Goal: Task Accomplishment & Management: Use online tool/utility

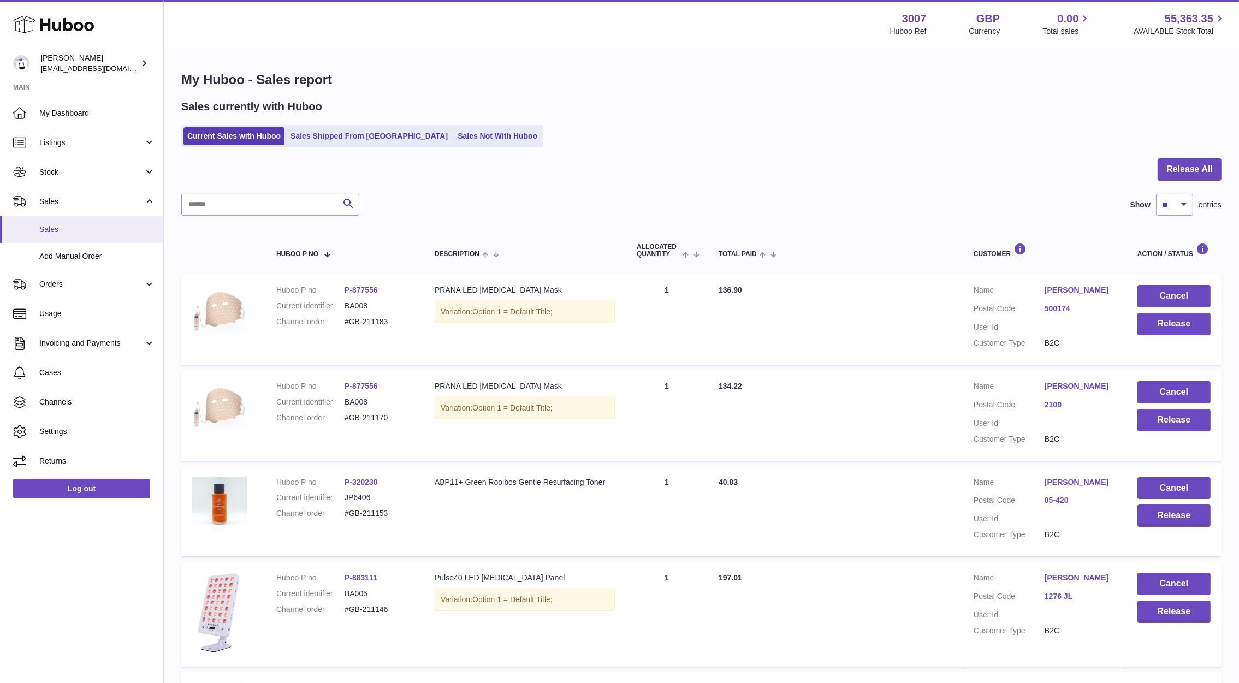
click at [51, 226] on span "Sales" at bounding box center [97, 229] width 116 height 10
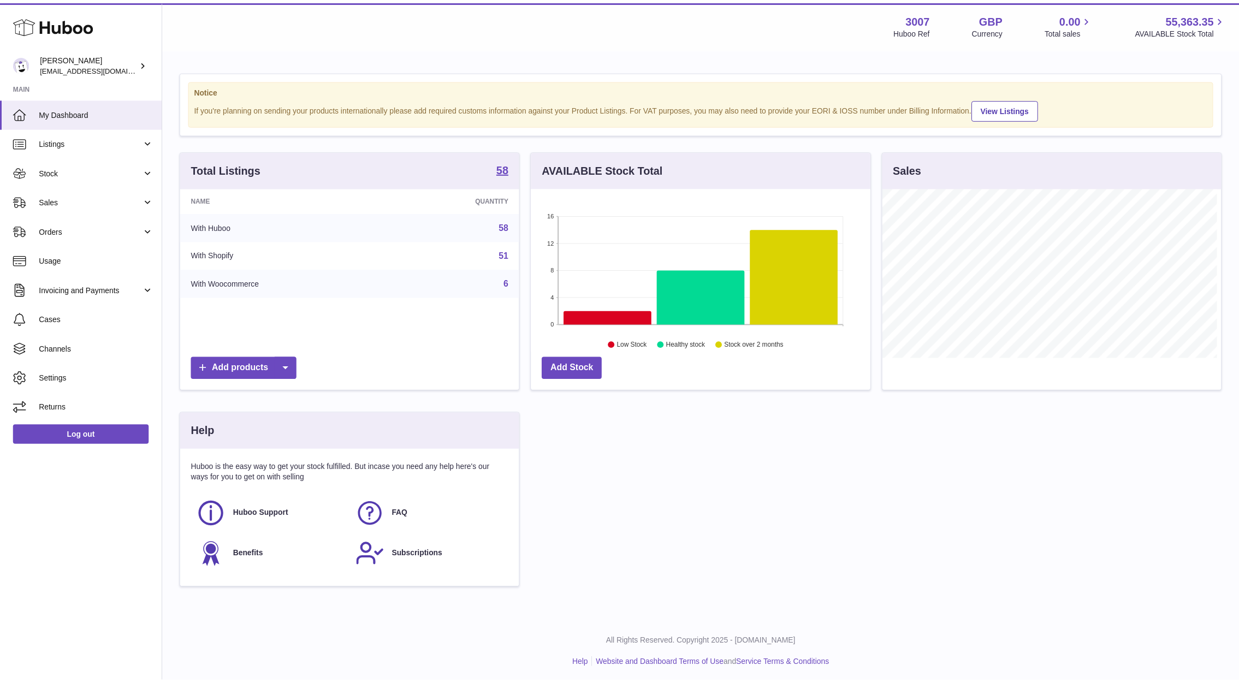
scroll to position [545953, 545786]
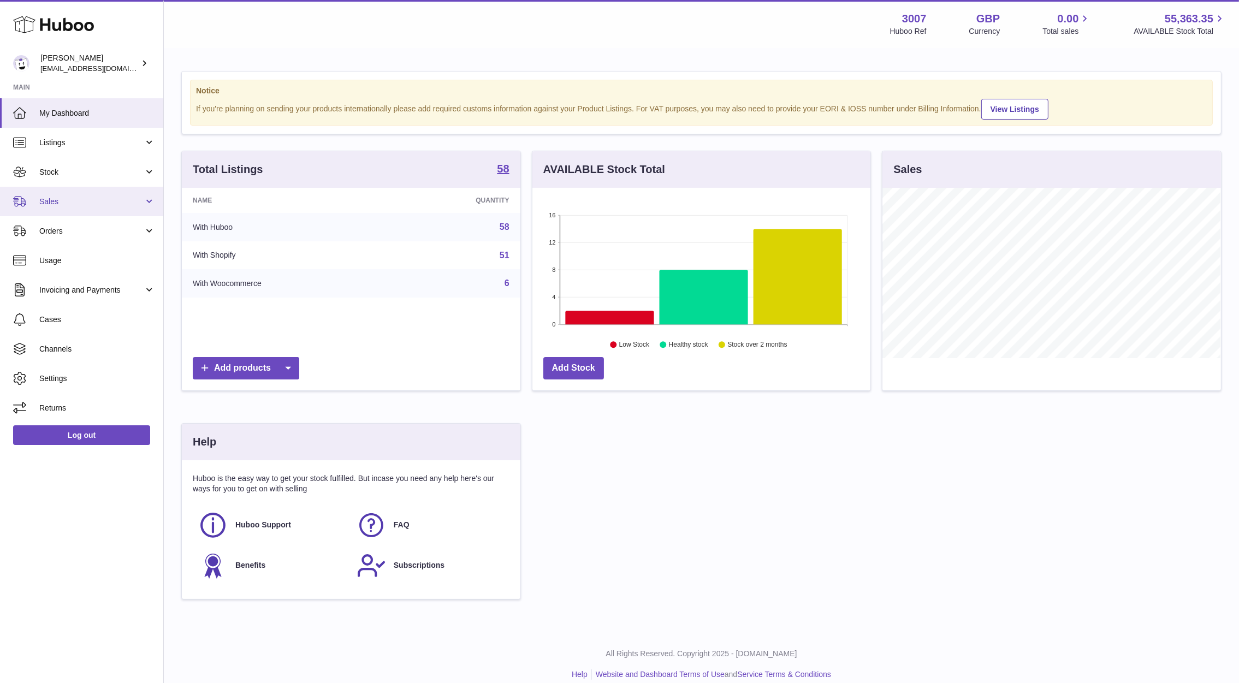
click at [50, 209] on link "Sales" at bounding box center [81, 201] width 163 height 29
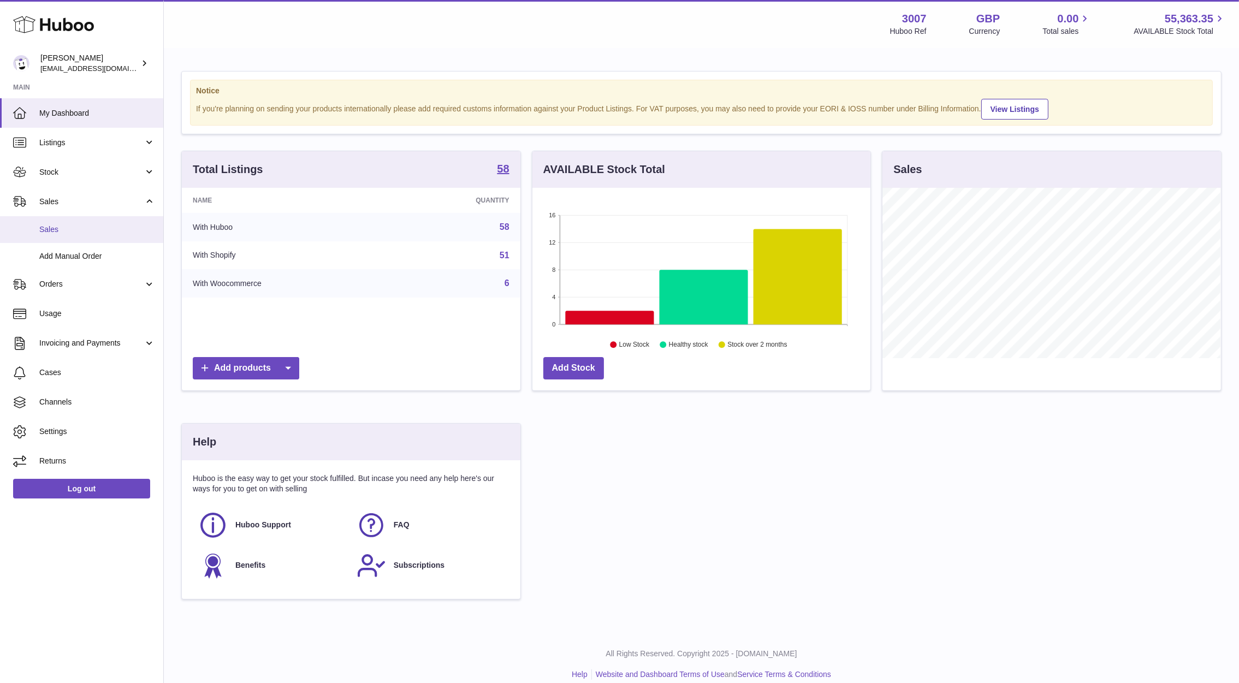
click at [54, 227] on span "Sales" at bounding box center [97, 229] width 116 height 10
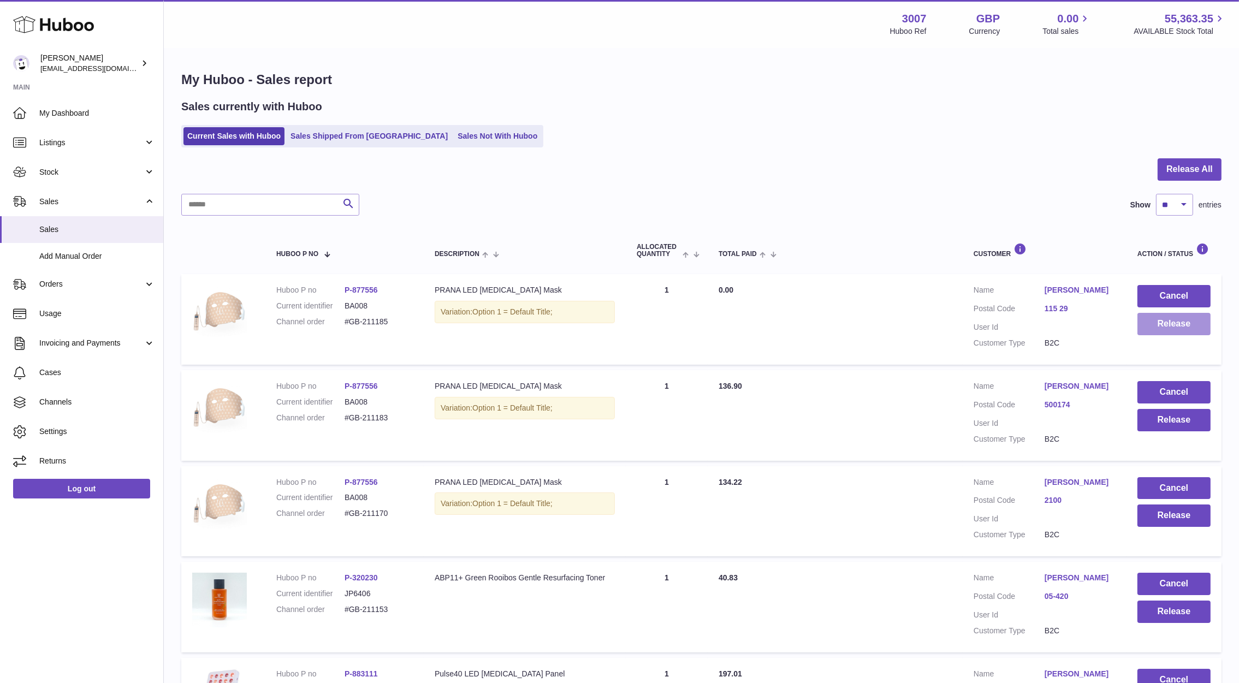
click at [1156, 329] on button "Release" at bounding box center [1174, 324] width 73 height 22
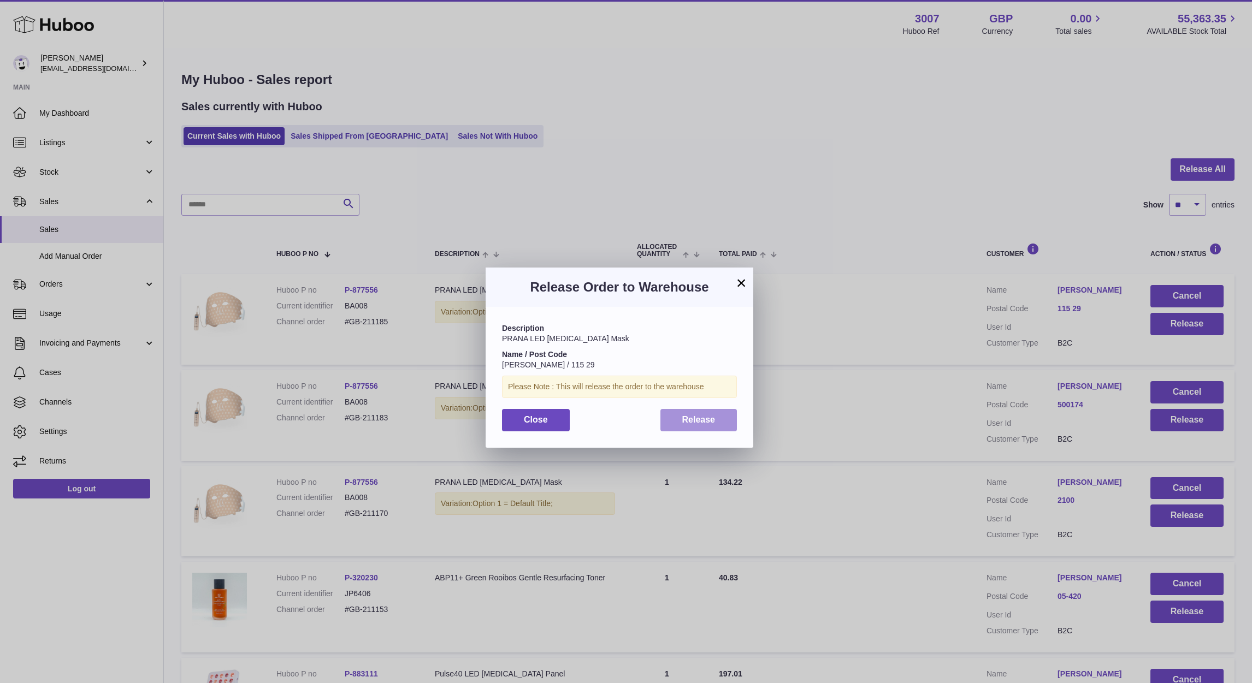
click at [699, 423] on span "Release" at bounding box center [698, 419] width 33 height 9
